Goal: Information Seeking & Learning: Learn about a topic

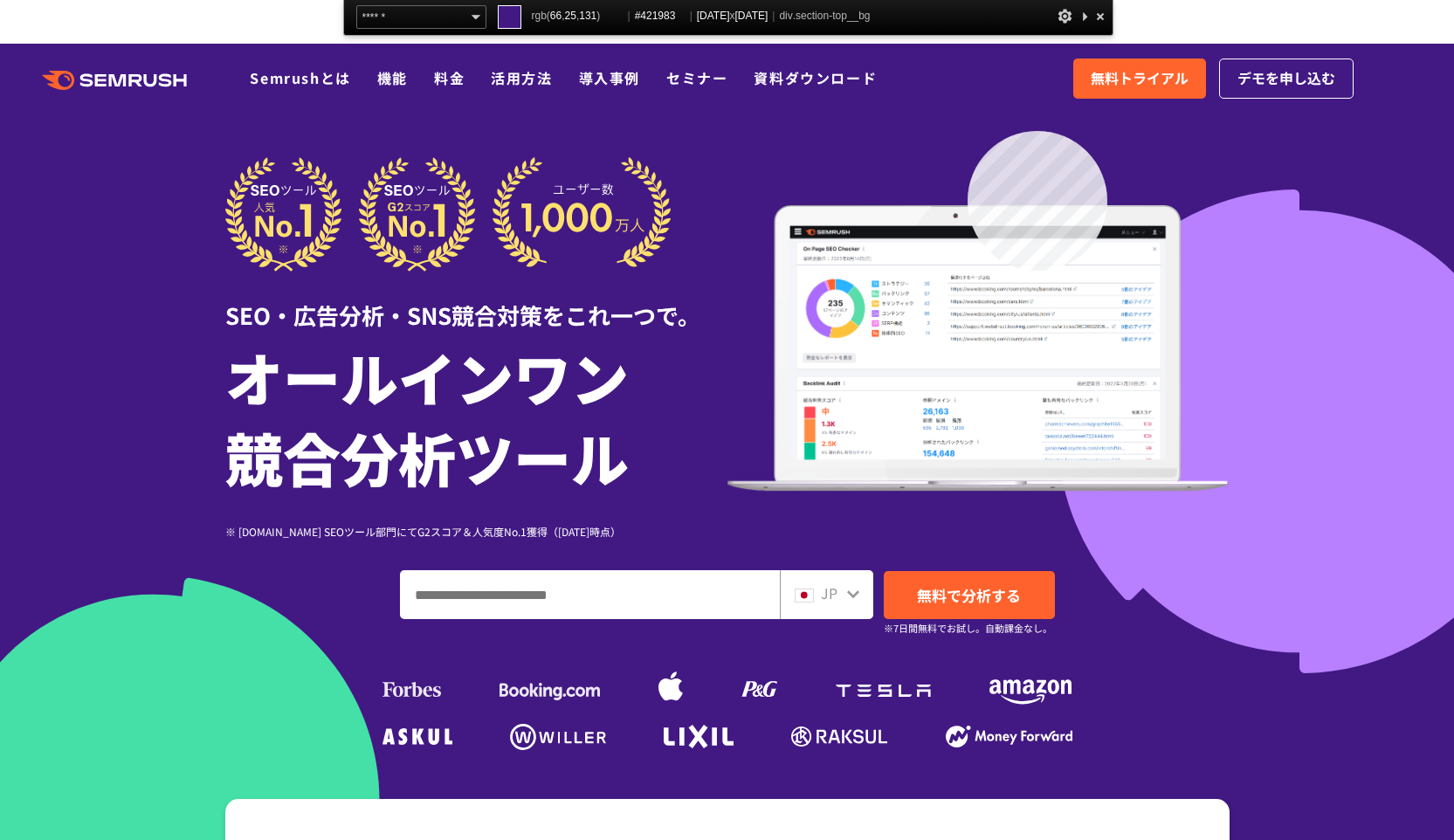
click at [968, 131] on div at bounding box center [727, 530] width 1454 height 974
